Goal: Communication & Community: Answer question/provide support

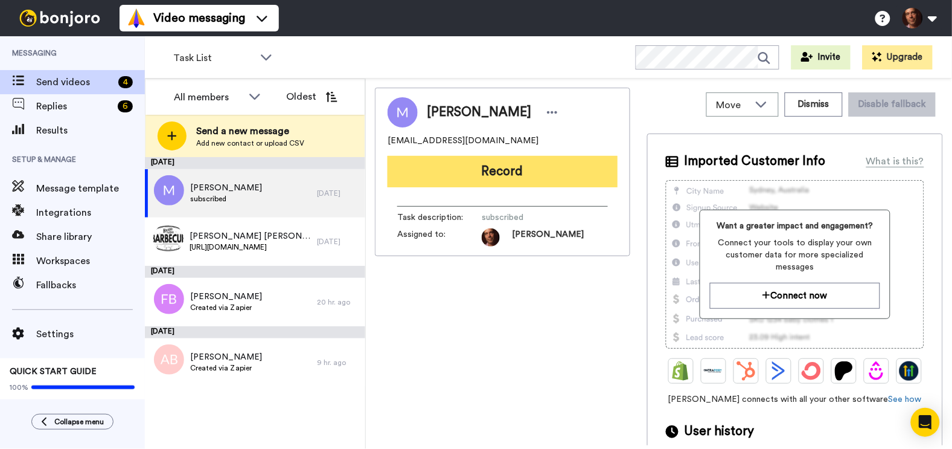
click at [465, 164] on button "Record" at bounding box center [503, 171] width 230 height 31
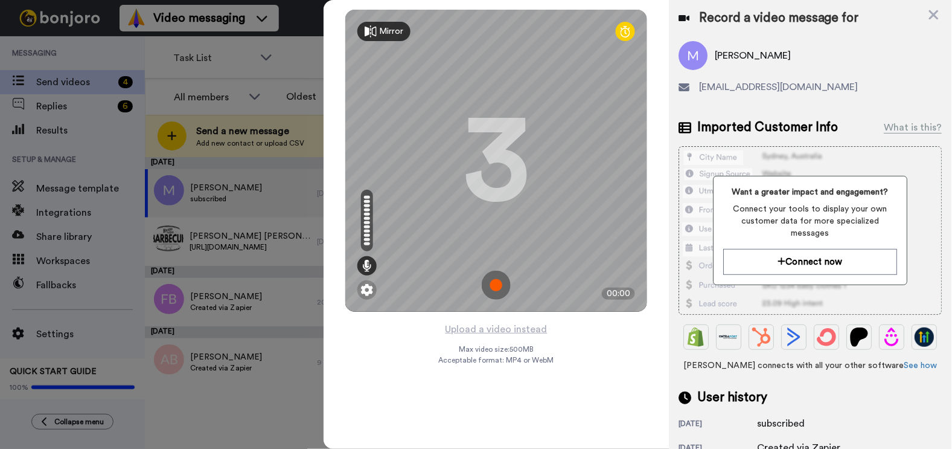
click at [496, 287] on img at bounding box center [496, 284] width 29 height 29
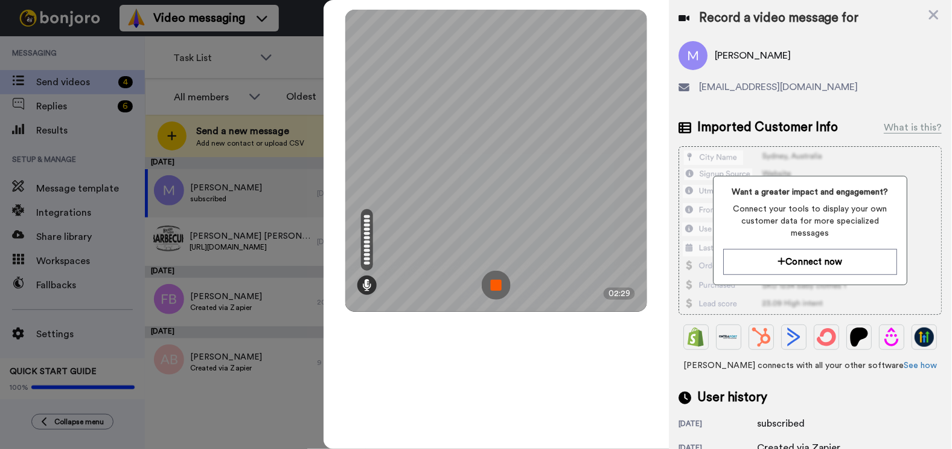
click at [496, 287] on img at bounding box center [496, 284] width 29 height 29
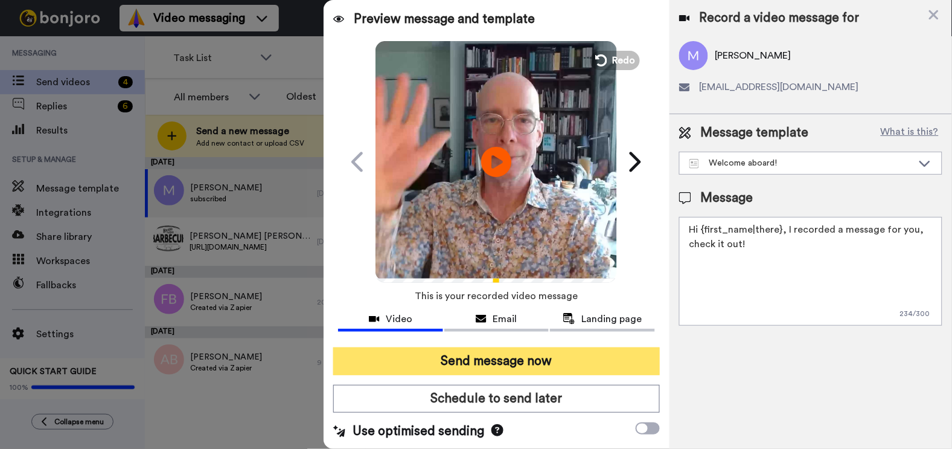
click at [444, 359] on button "Send message now" at bounding box center [496, 361] width 326 height 28
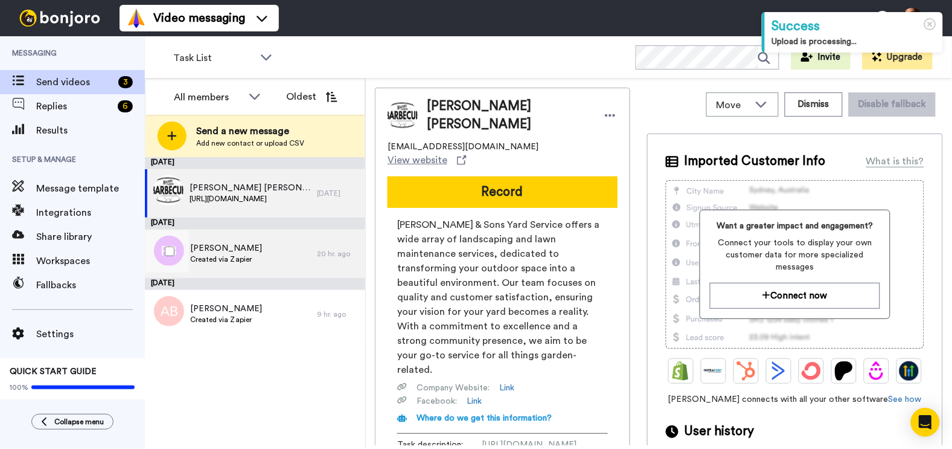
click at [246, 255] on span "Created via Zapier" at bounding box center [226, 259] width 72 height 10
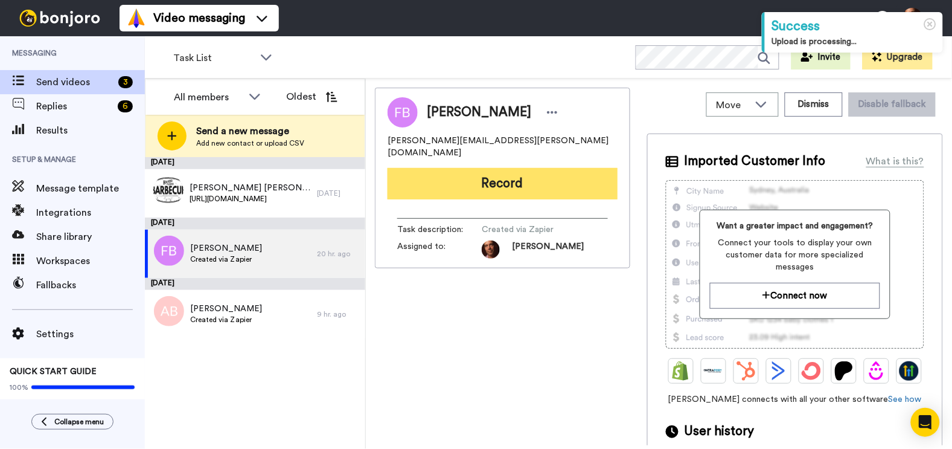
click at [444, 187] on button "Record" at bounding box center [503, 183] width 230 height 31
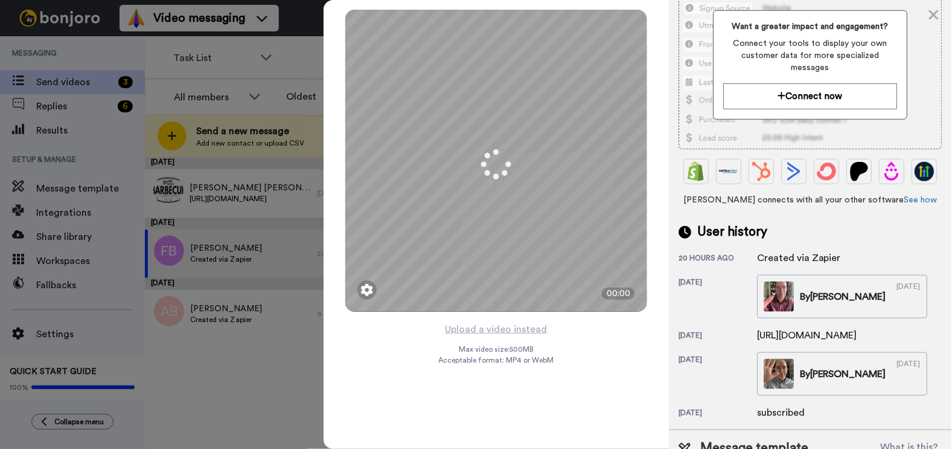
scroll to position [205, 0]
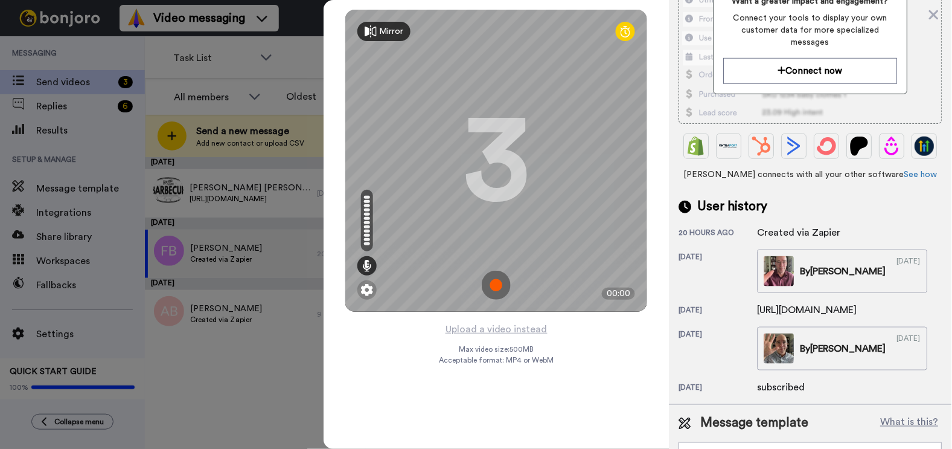
click at [499, 289] on img at bounding box center [496, 284] width 29 height 29
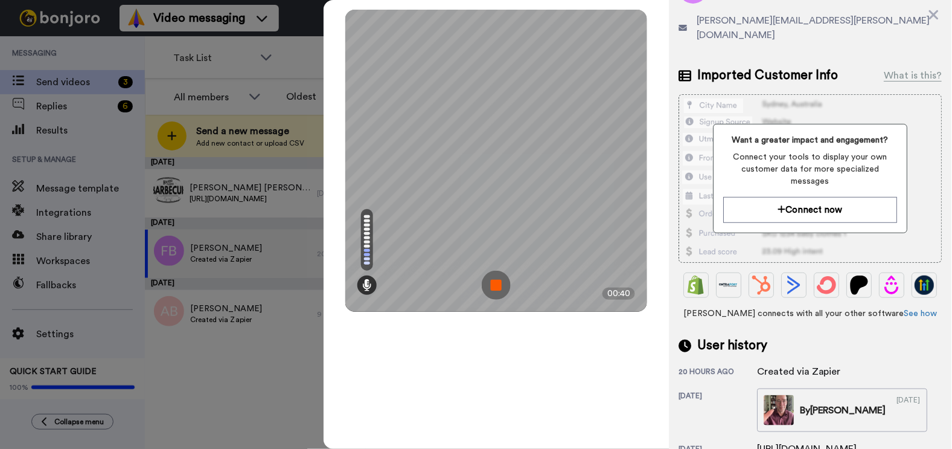
scroll to position [0, 0]
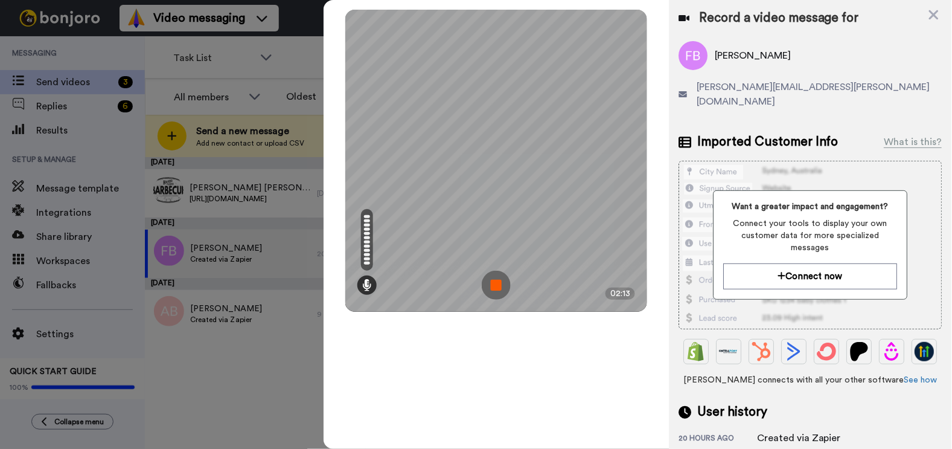
click at [845, 267] on div "Want a greater impact and engagement? Connect your tools to display your own cu…" at bounding box center [811, 244] width 194 height 109
click at [495, 283] on img at bounding box center [496, 284] width 29 height 29
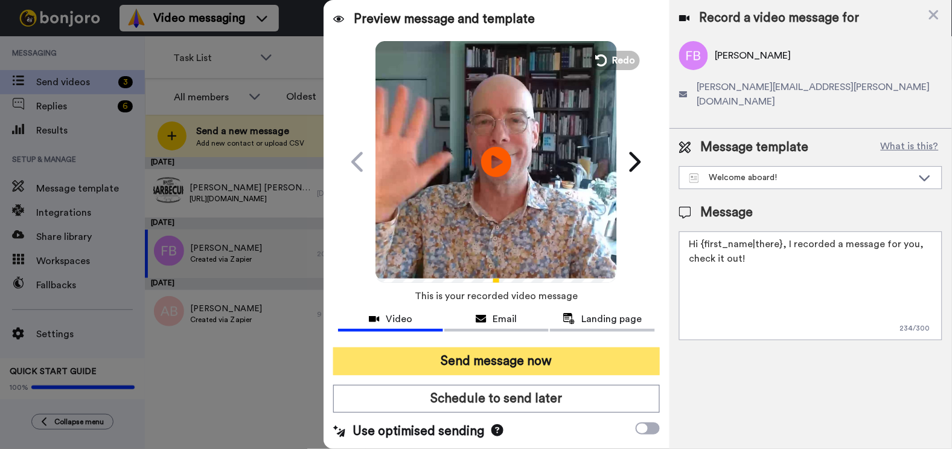
click at [473, 359] on button "Send message now" at bounding box center [496, 361] width 326 height 28
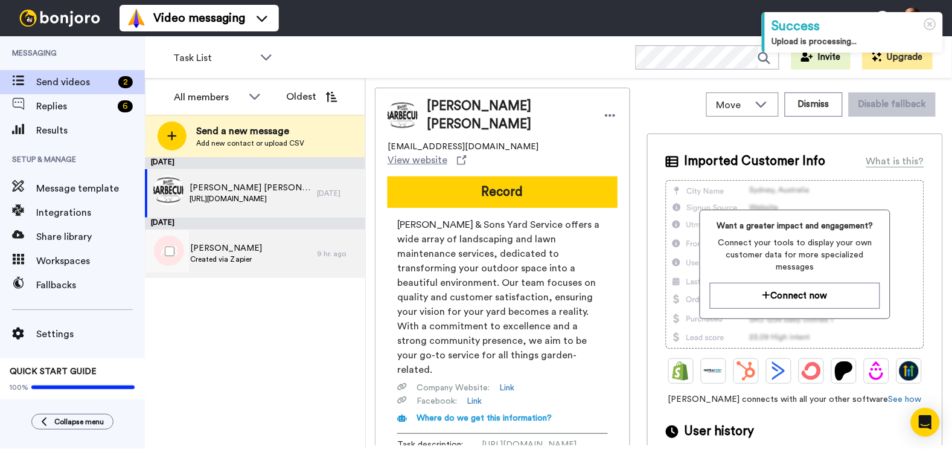
click at [278, 253] on div "Andree Brown Created via Zapier" at bounding box center [231, 253] width 172 height 48
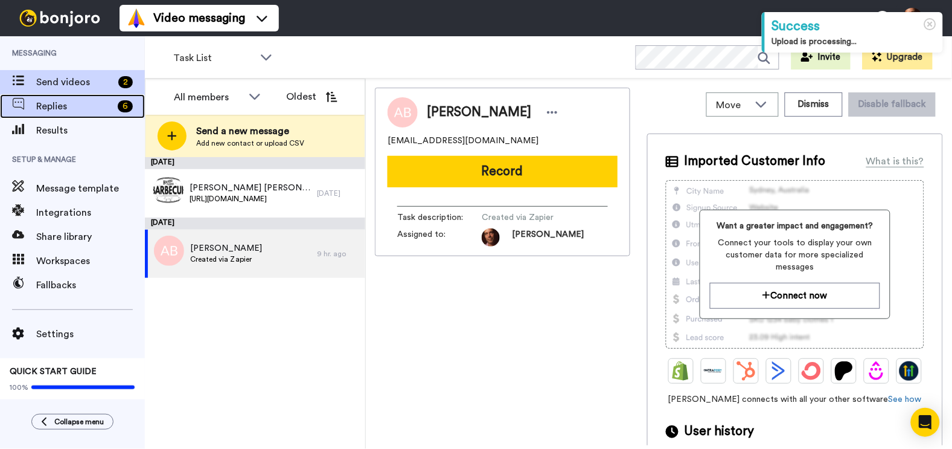
click at [84, 106] on span "Replies" at bounding box center [74, 106] width 77 height 14
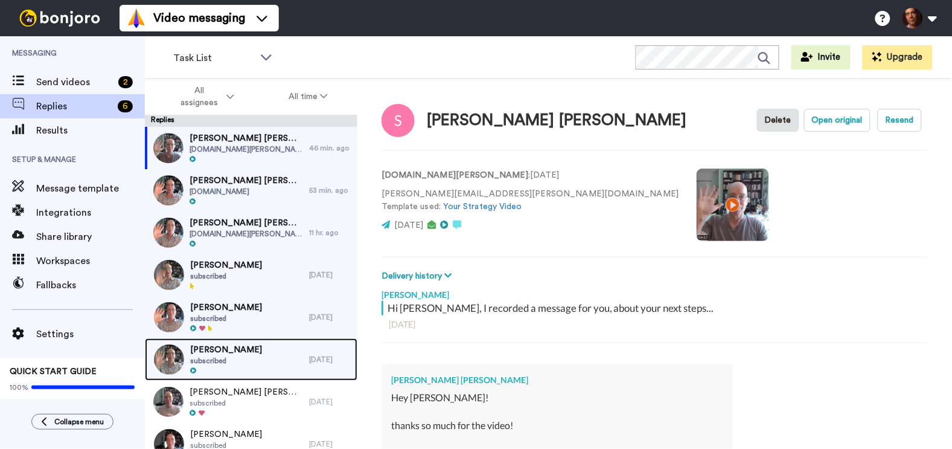
click at [274, 357] on div "Hannah Kallio subscribed" at bounding box center [227, 359] width 164 height 42
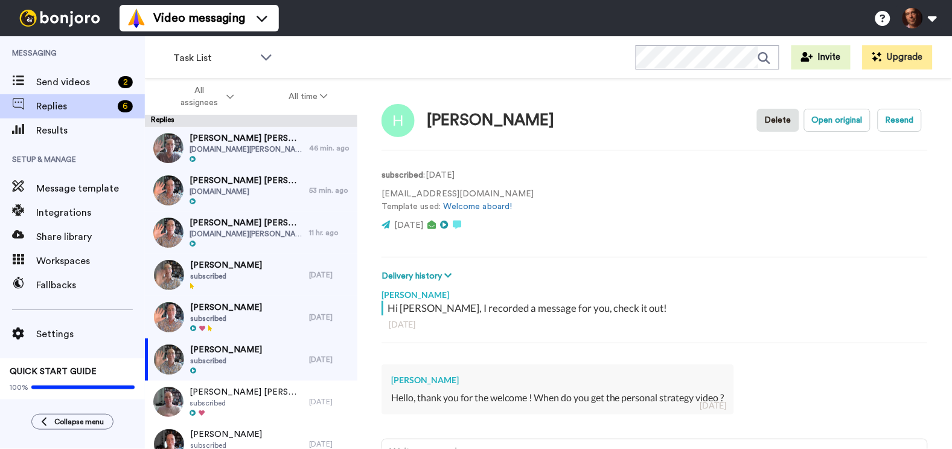
scroll to position [118, 0]
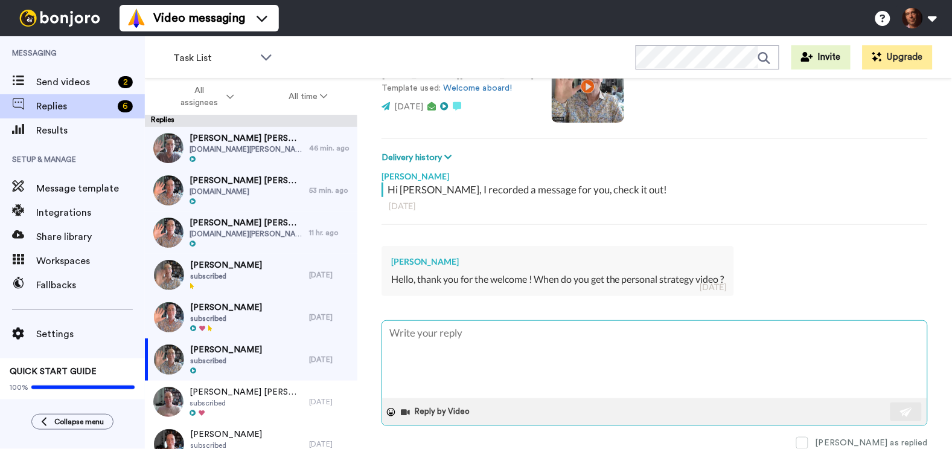
click at [443, 335] on textarea at bounding box center [654, 359] width 545 height 77
type textarea "x"
type textarea "G"
type textarea "x"
type textarea "Go"
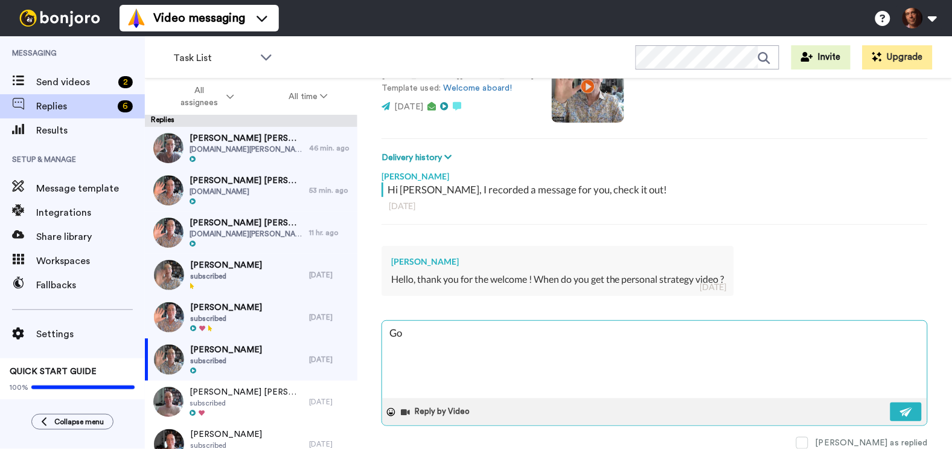
type textarea "x"
type textarea "Goo"
type textarea "x"
type textarea "Good"
type textarea "x"
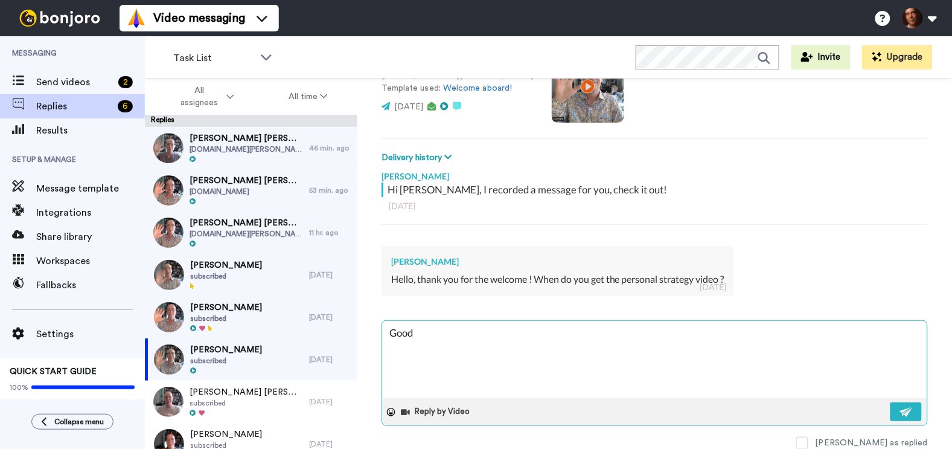
type textarea "Good"
type textarea "x"
type textarea "Good q"
type textarea "x"
type textarea "Good qu"
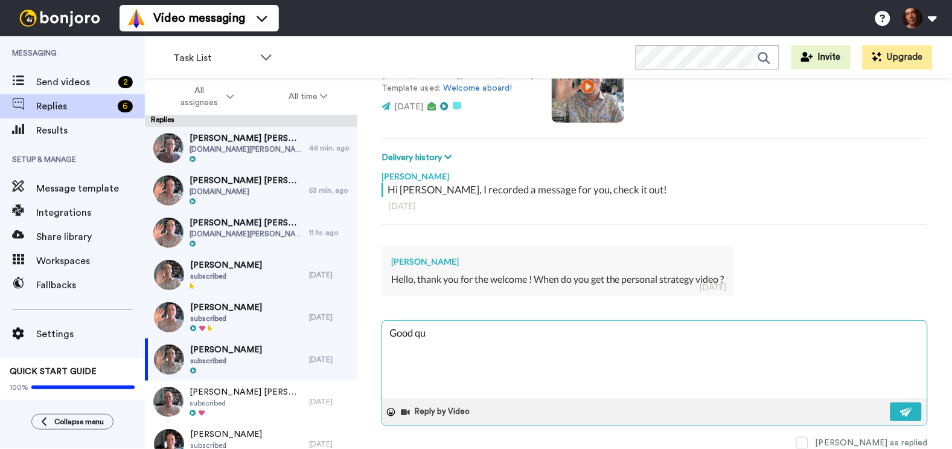
type textarea "x"
type textarea "Good que"
type textarea "x"
type textarea "Good ques"
type textarea "x"
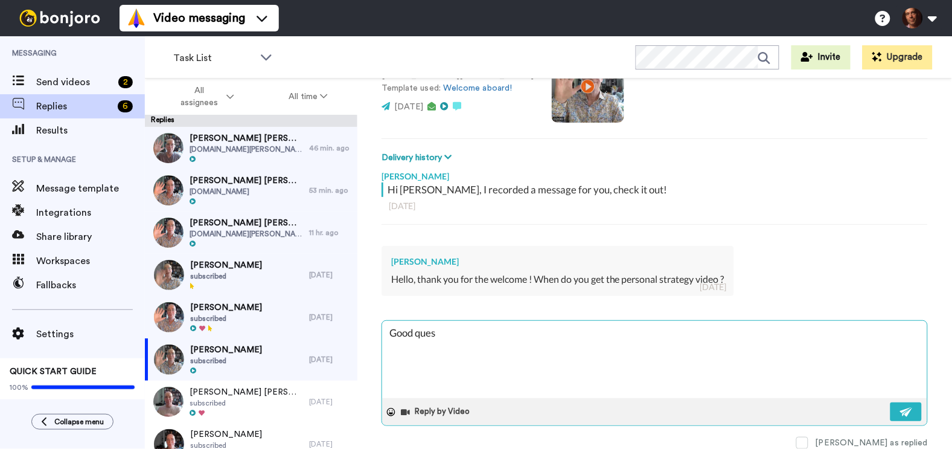
type textarea "Good quest"
type textarea "x"
type textarea "Good questi"
type textarea "x"
type textarea "Good questio"
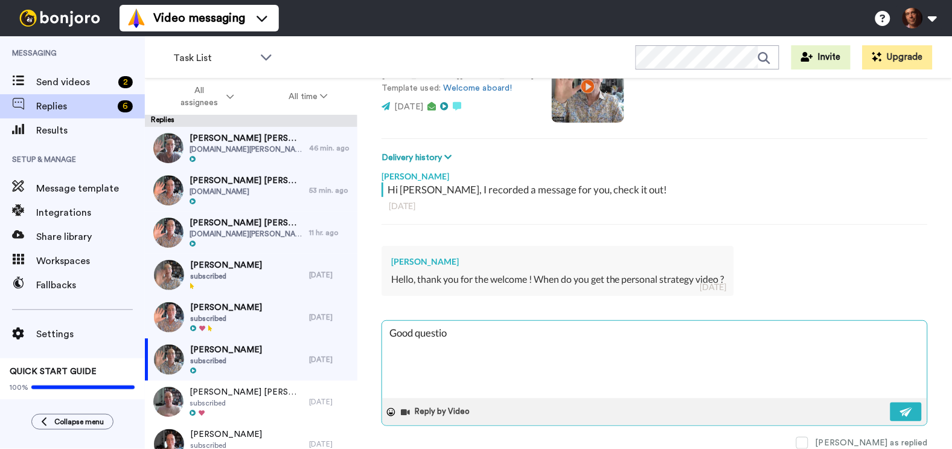
type textarea "x"
type textarea "Good question"
type textarea "x"
type textarea "Good question"
type textarea "x"
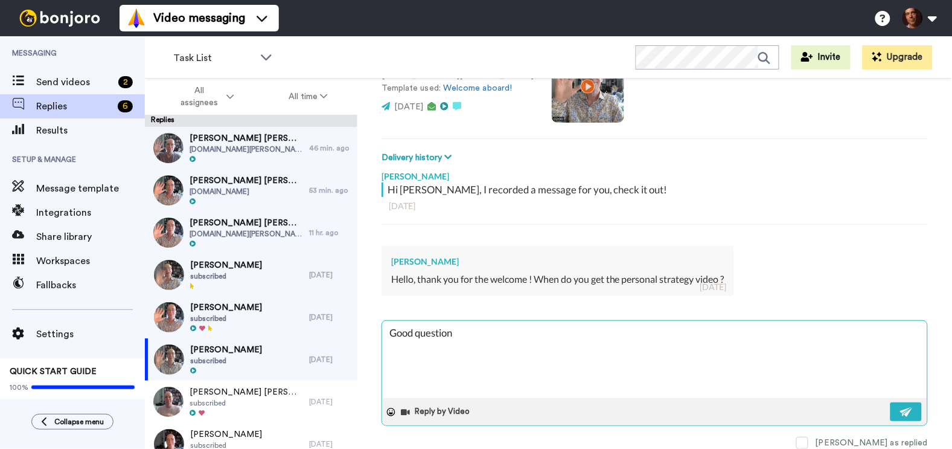
type textarea "Good question -"
type textarea "x"
type textarea "Good question -"
paste textarea "For a review of your website, click this link and fill out the form please - ht…"
type textarea "x"
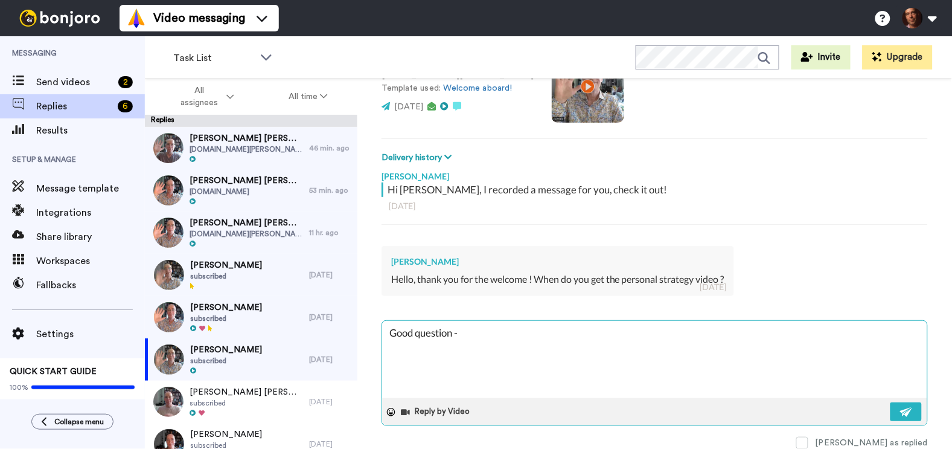
type textarea "Good question - For a review of your website, click this link and fill out the …"
drag, startPoint x: 586, startPoint y: 332, endPoint x: 459, endPoint y: 338, distance: 126.9
click at [459, 338] on textarea "Good question - For a review of your website, click this link and fill out the …" at bounding box center [654, 359] width 545 height 77
type textarea "x"
type textarea "Good question -, click this link and fill out the form please - https://docs.go…"
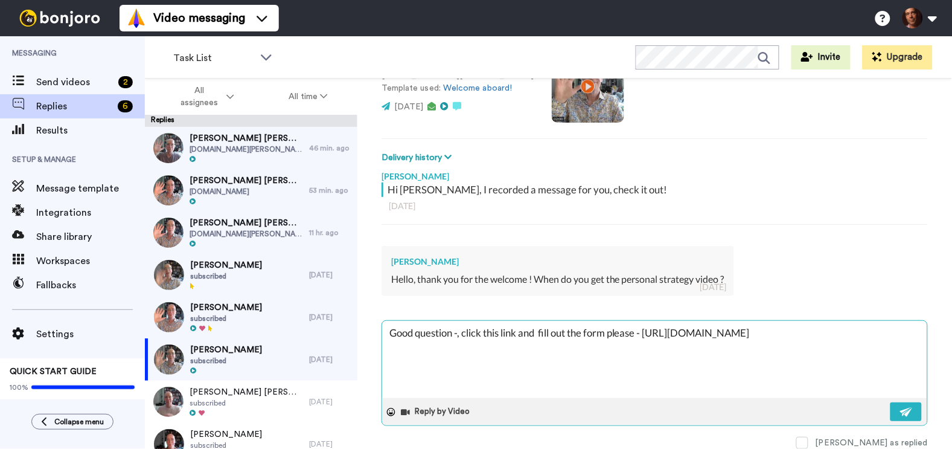
type textarea "x"
type textarea "Good question - click this link and fill out the form please - https://docs.goo…"
click at [903, 414] on img at bounding box center [906, 412] width 13 height 10
type textarea "x"
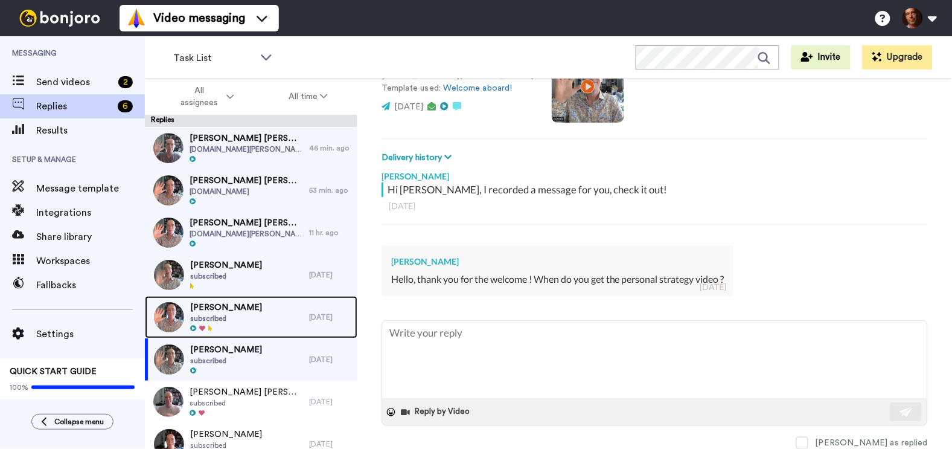
click at [268, 322] on div "Victoria Ramos subscribed" at bounding box center [227, 317] width 164 height 42
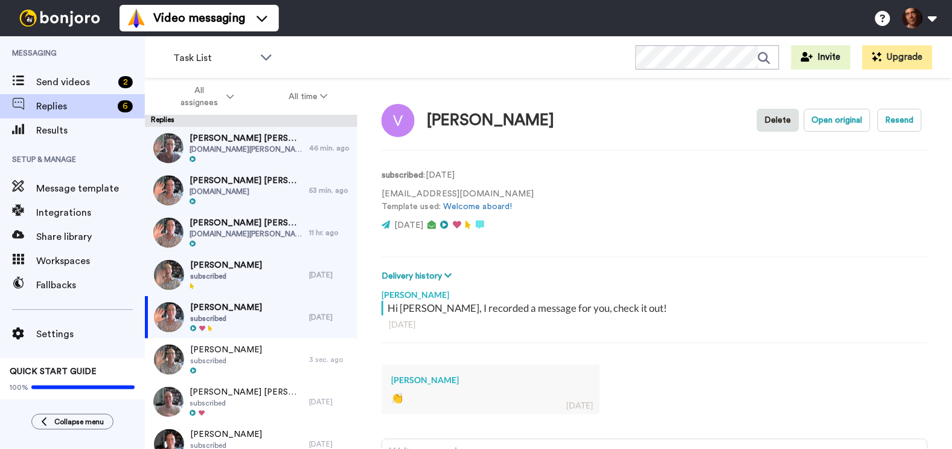
scroll to position [118, 0]
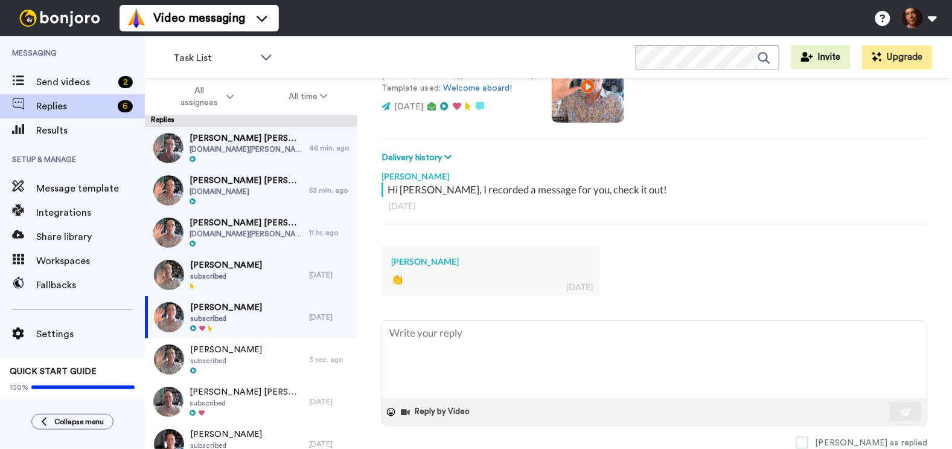
click at [808, 440] on span at bounding box center [802, 443] width 12 height 12
click at [255, 274] on div "Deena Capparelli subscribed" at bounding box center [227, 275] width 164 height 42
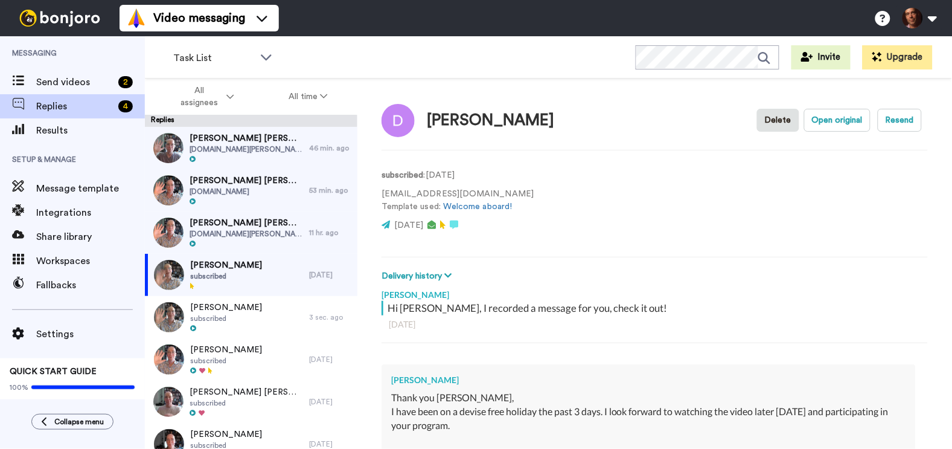
scroll to position [187, 0]
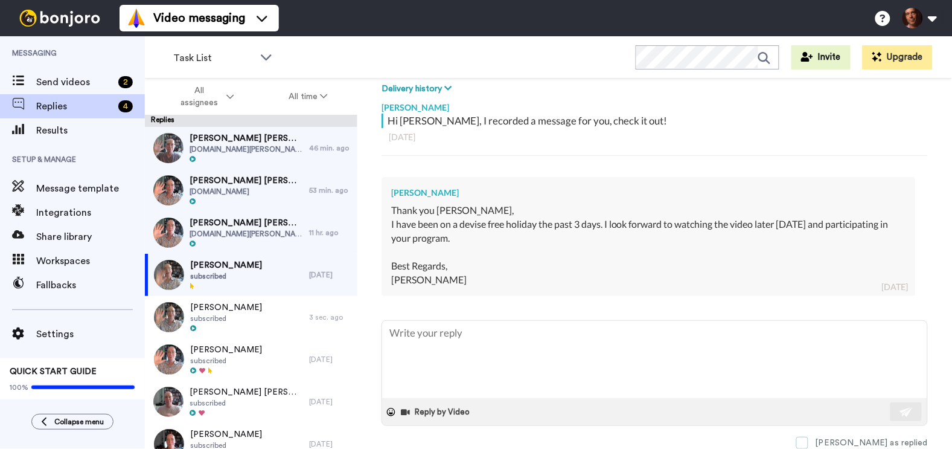
click at [808, 440] on span at bounding box center [802, 443] width 12 height 12
click at [249, 242] on div at bounding box center [247, 244] width 114 height 8
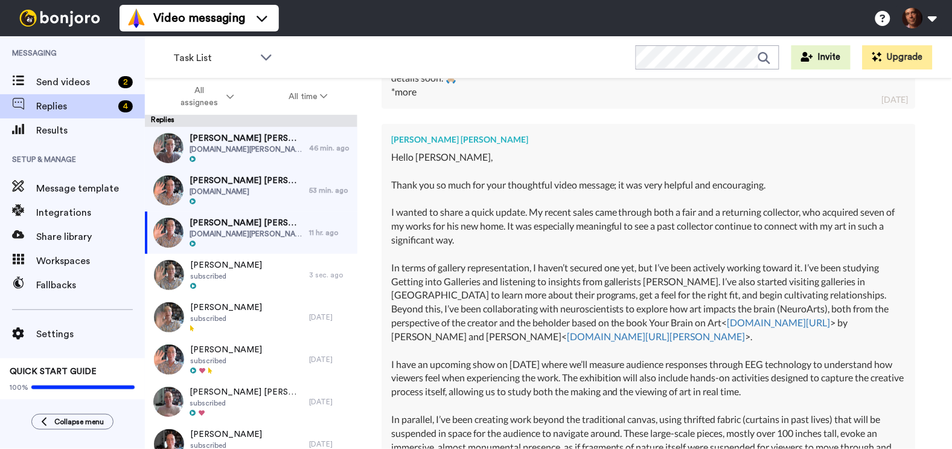
scroll to position [324, 0]
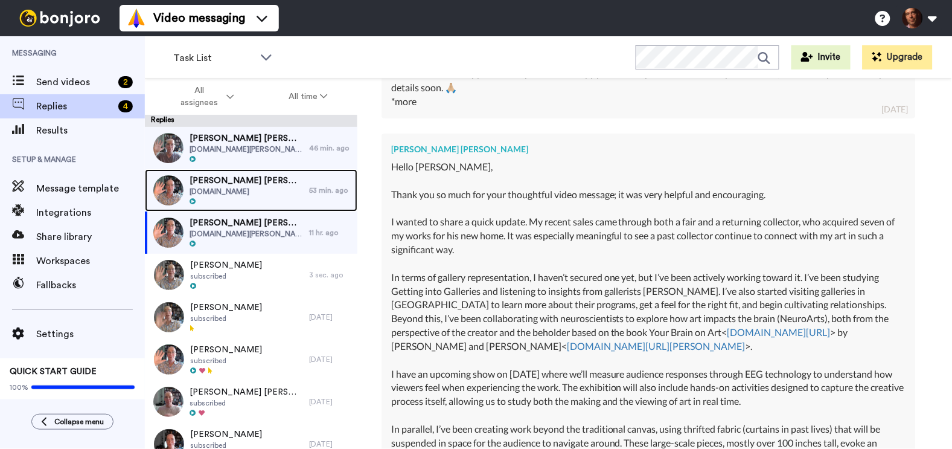
click at [260, 194] on span "www.andreafinck.de" at bounding box center [247, 192] width 114 height 10
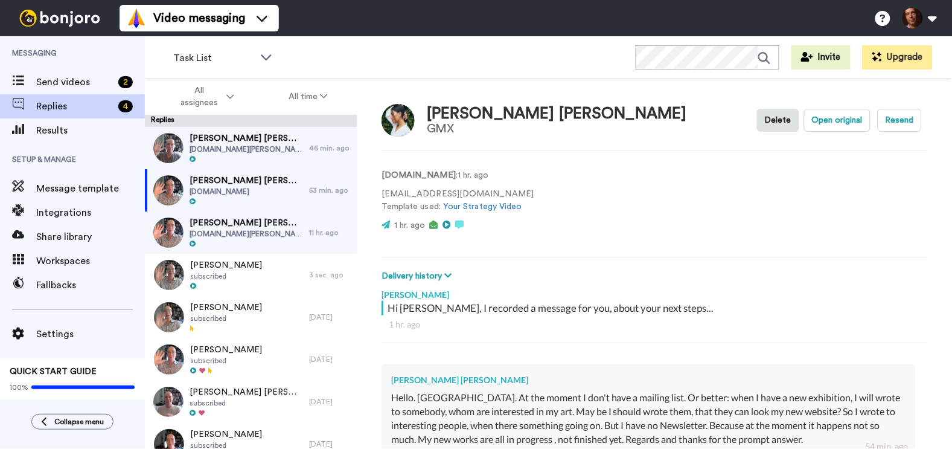
scroll to position [159, 0]
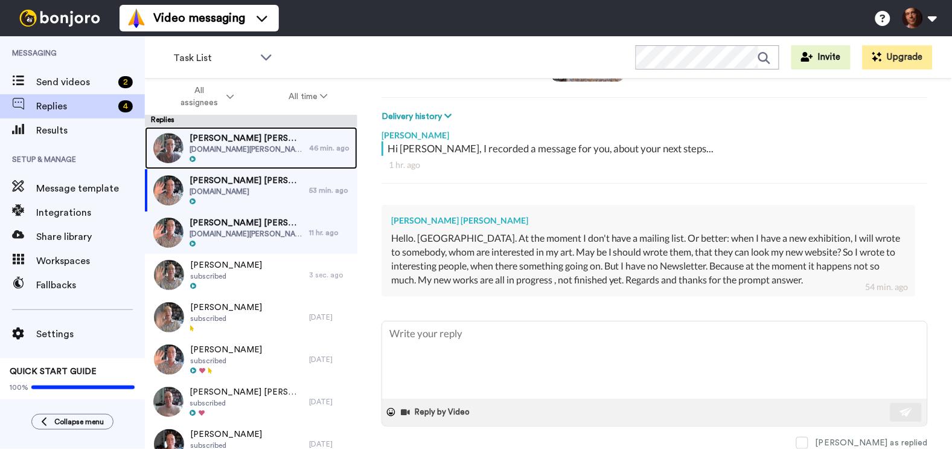
click at [257, 154] on div "Steve parker Steve parker www.steve-parker.net" at bounding box center [247, 147] width 114 height 31
type textarea "x"
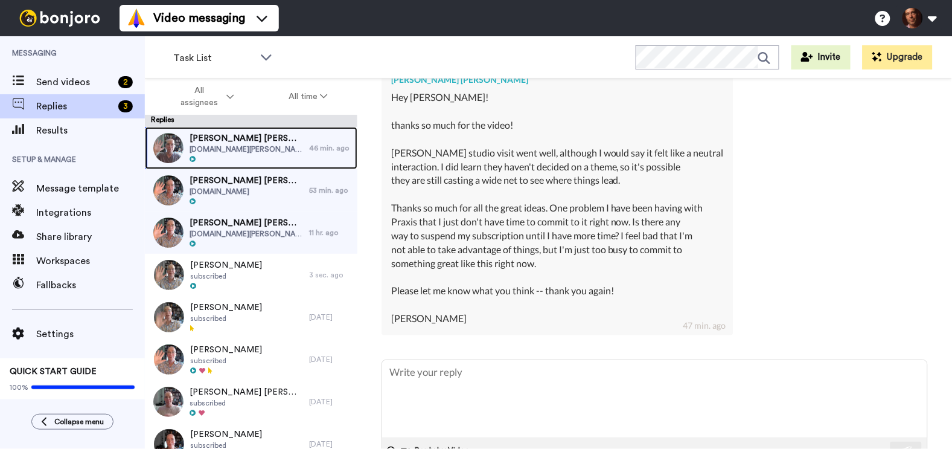
scroll to position [317, 0]
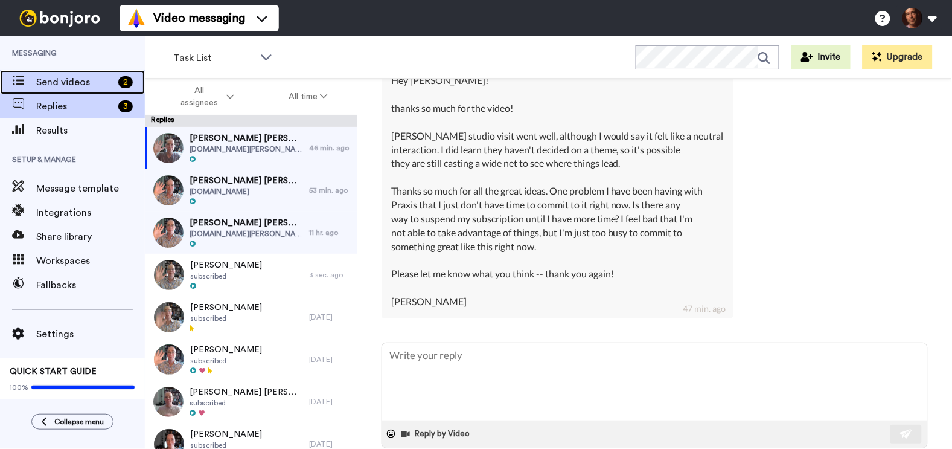
click at [94, 82] on span "Send videos" at bounding box center [74, 82] width 77 height 14
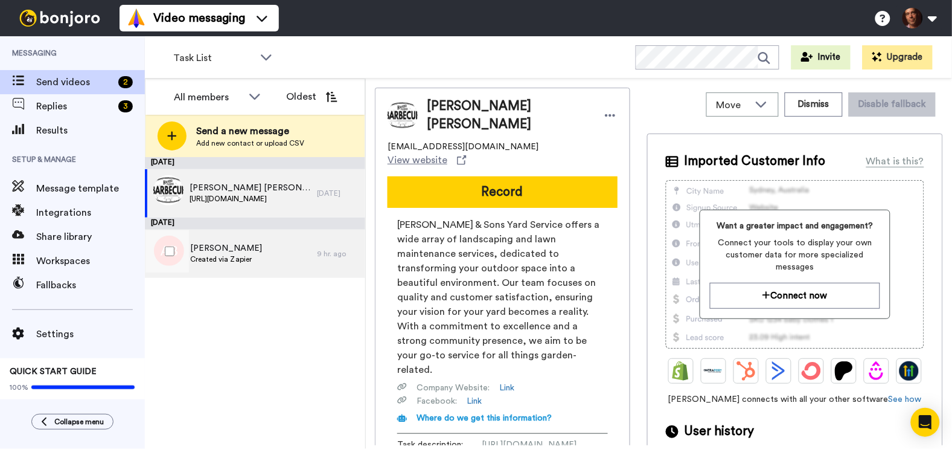
click at [244, 258] on span "Created via Zapier" at bounding box center [226, 259] width 72 height 10
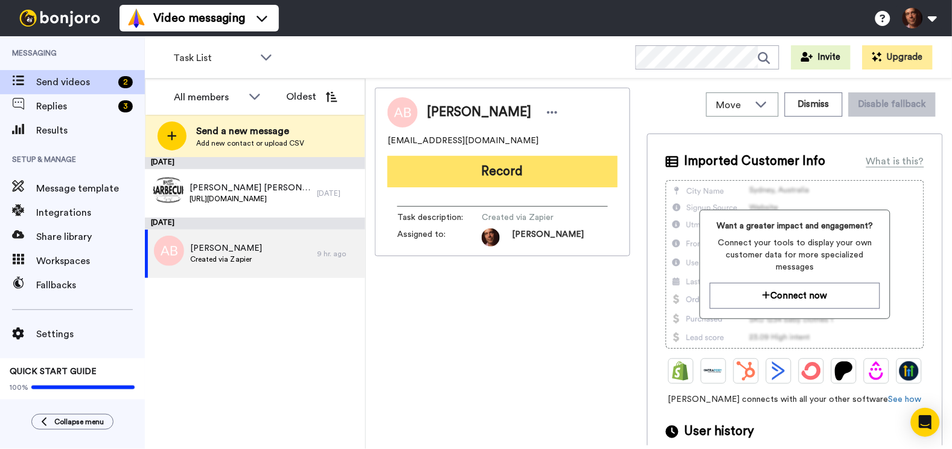
click at [521, 169] on button "Record" at bounding box center [503, 171] width 230 height 31
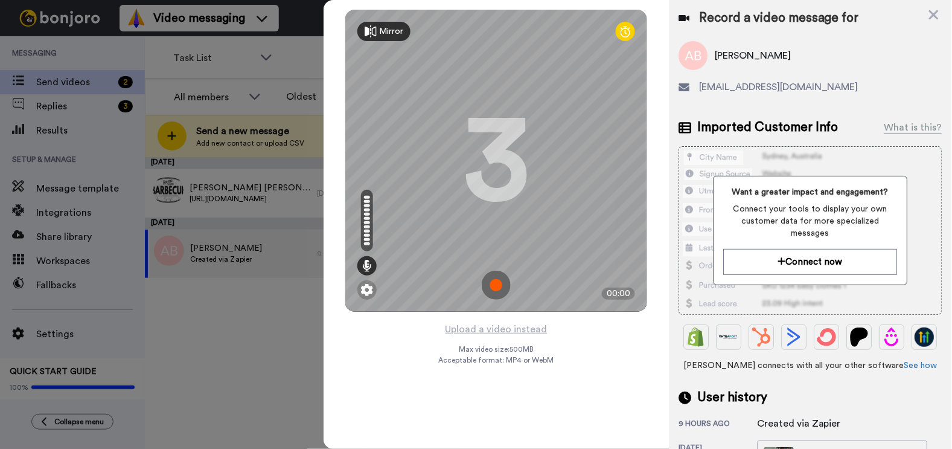
click at [490, 290] on img at bounding box center [496, 284] width 29 height 29
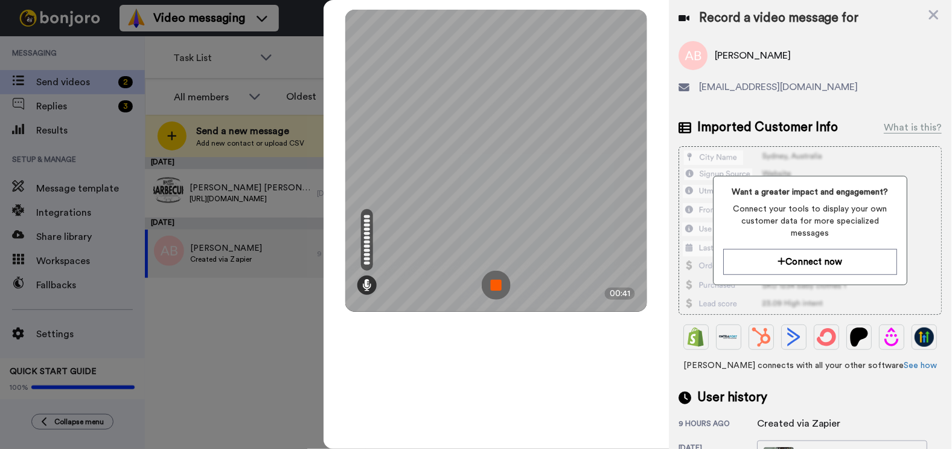
click at [492, 286] on img at bounding box center [496, 284] width 29 height 29
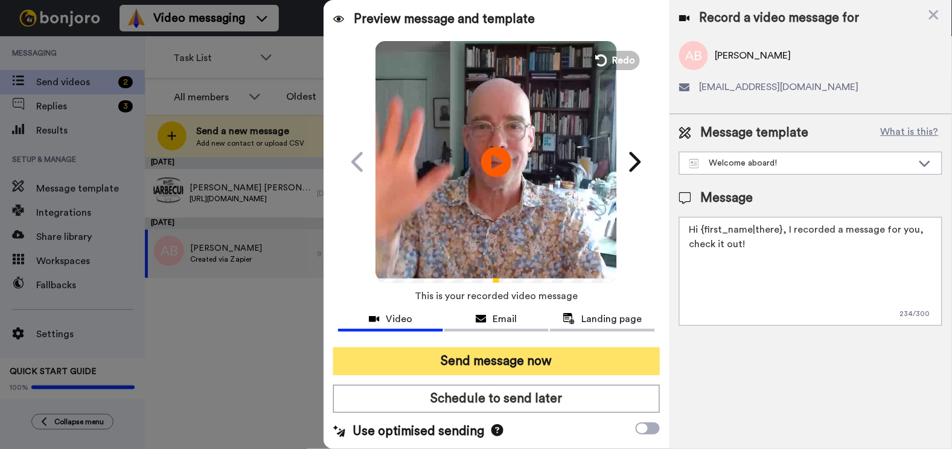
click at [476, 356] on button "Send message now" at bounding box center [496, 361] width 326 height 28
